Goal: Navigation & Orientation: Understand site structure

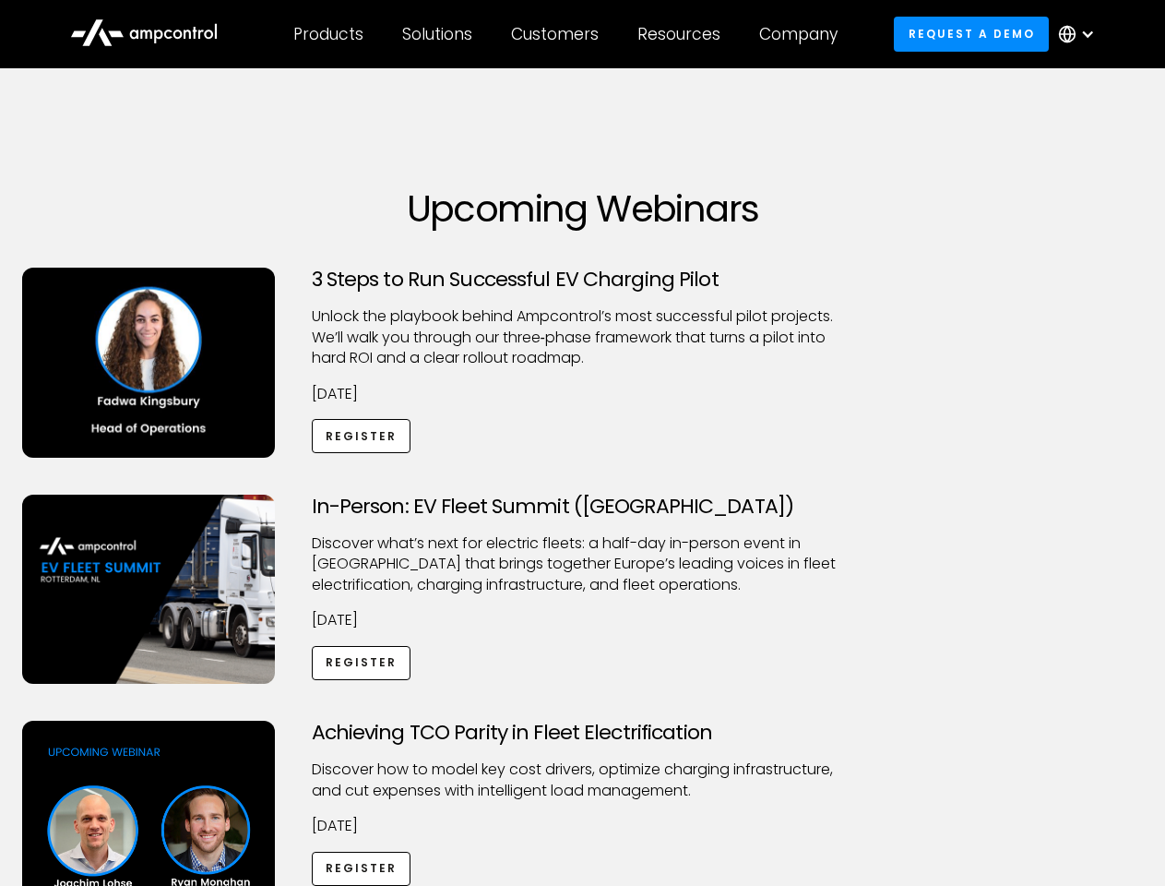
click at [567, 34] on div "Customers" at bounding box center [555, 34] width 88 height 20
click at [328, 34] on div "Products" at bounding box center [328, 34] width 70 height 20
click at [438, 34] on div "Solutions" at bounding box center [437, 34] width 70 height 20
click at [558, 34] on div "Customers" at bounding box center [555, 34] width 88 height 20
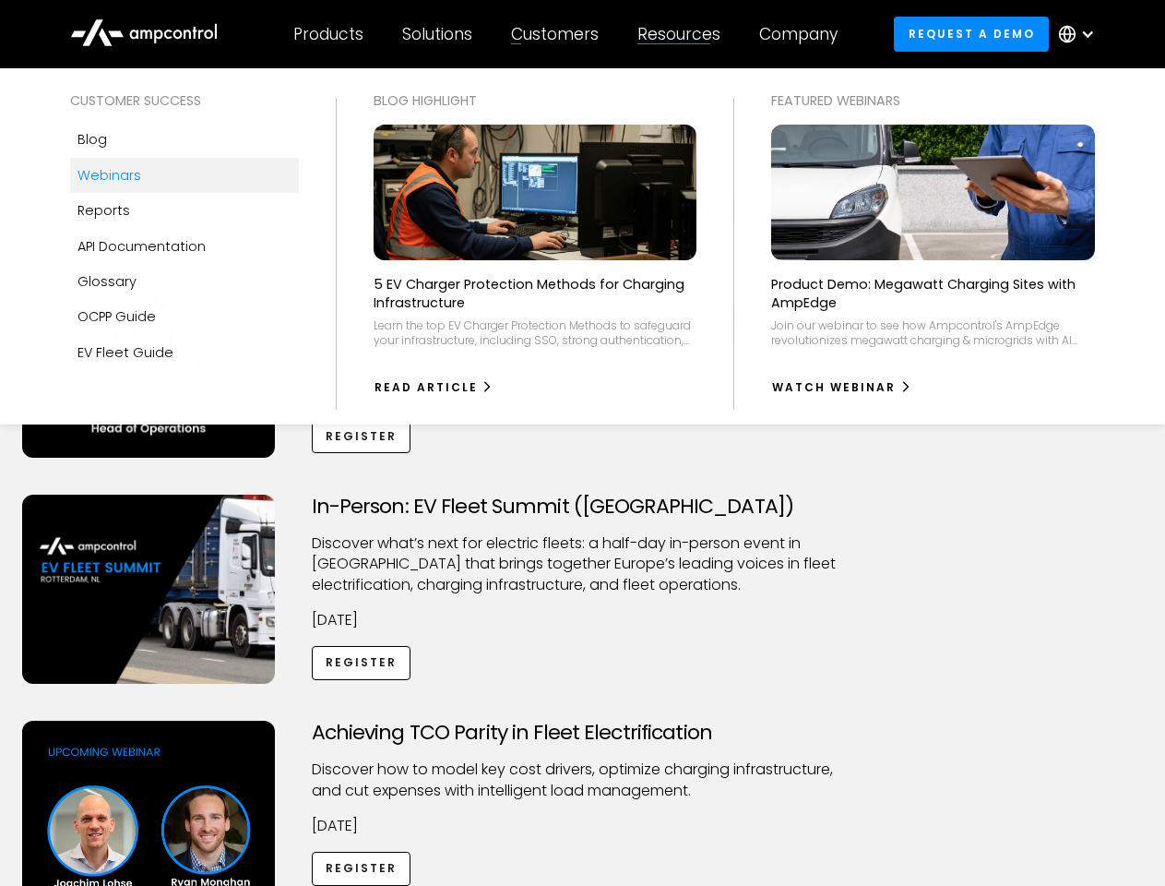
click at [683, 34] on div "Resources" at bounding box center [679, 34] width 83 height 20
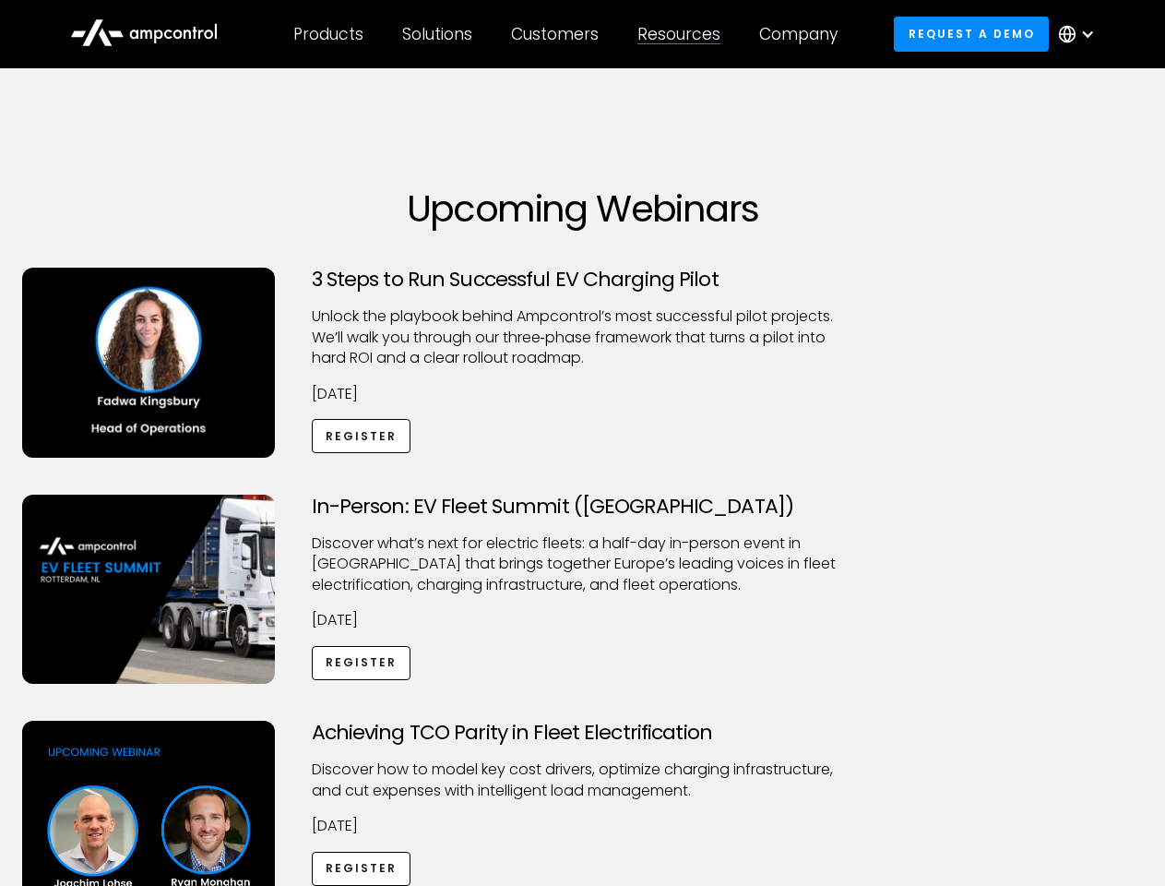
click at [804, 34] on div "Company" at bounding box center [798, 34] width 78 height 20
click at [1081, 34] on div at bounding box center [1087, 34] width 15 height 15
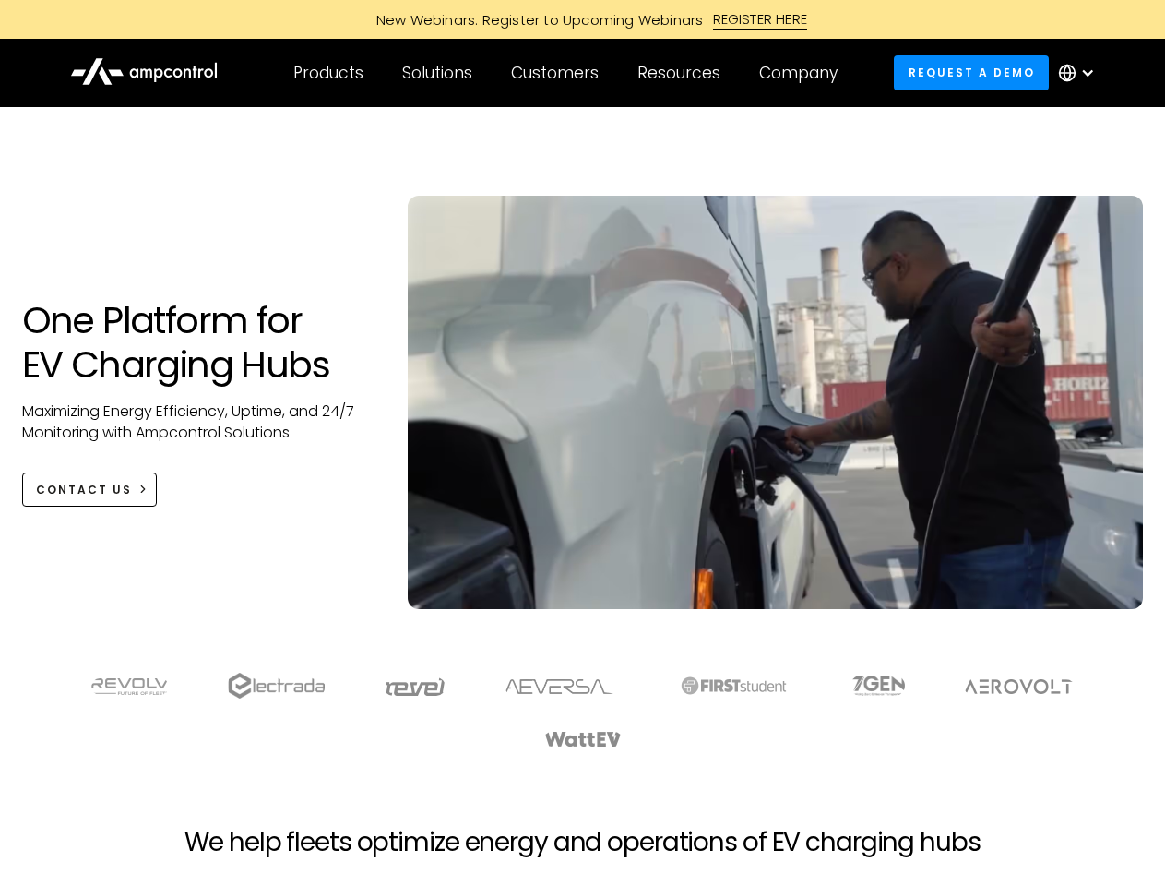
click at [567, 73] on div "Customers" at bounding box center [555, 73] width 88 height 20
click at [328, 73] on div "Products" at bounding box center [328, 73] width 70 height 20
click at [438, 73] on div "Solutions" at bounding box center [437, 73] width 70 height 20
click at [558, 73] on div "Customers" at bounding box center [555, 73] width 88 height 20
